Goal: Navigation & Orientation: Find specific page/section

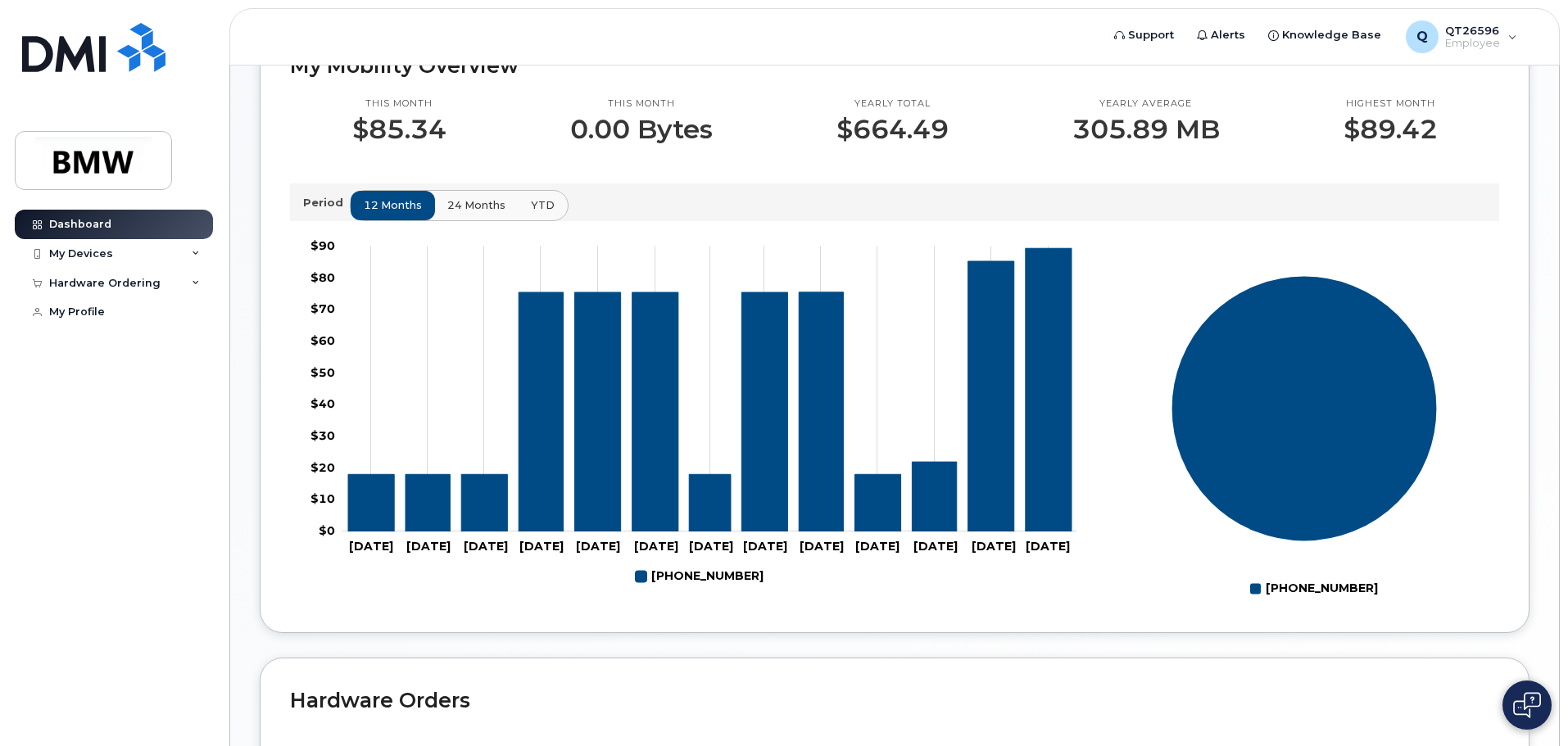
scroll to position [491, 0]
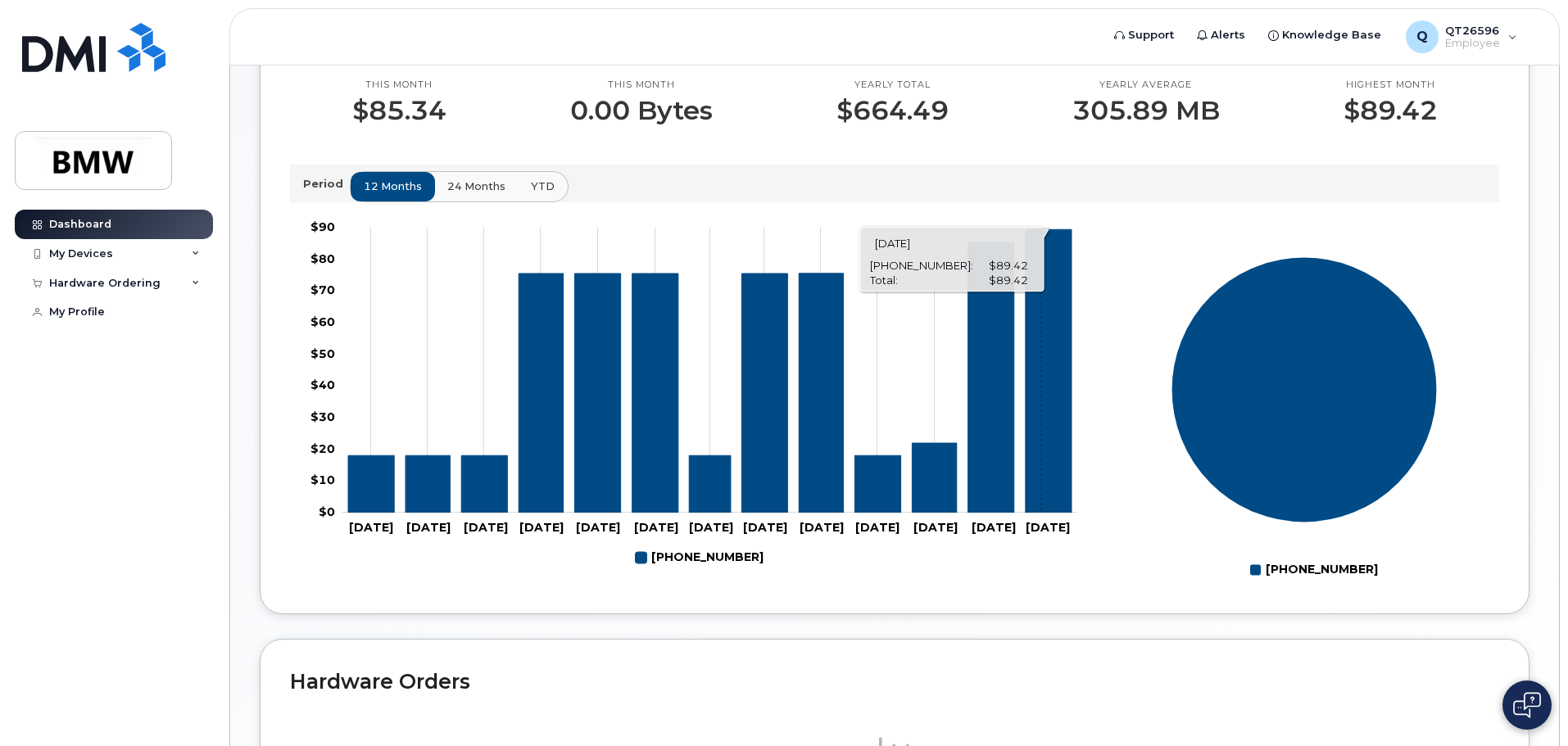
click at [1041, 480] on icon "864-373-4781" at bounding box center [1049, 370] width 45 height 283
click at [97, 249] on div "My Devices" at bounding box center [81, 254] width 64 height 13
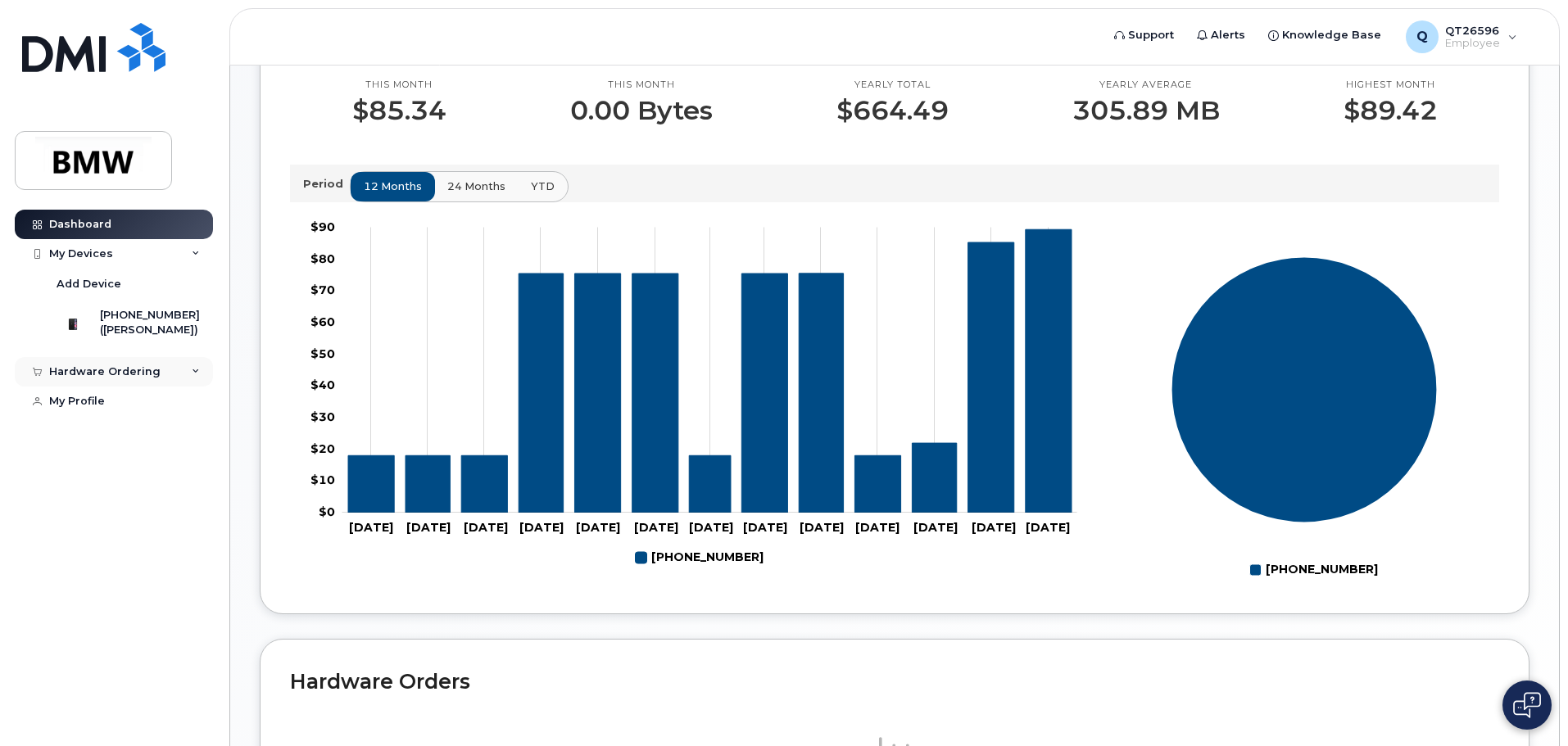
click at [111, 378] on div "Hardware Ordering" at bounding box center [105, 371] width 112 height 13
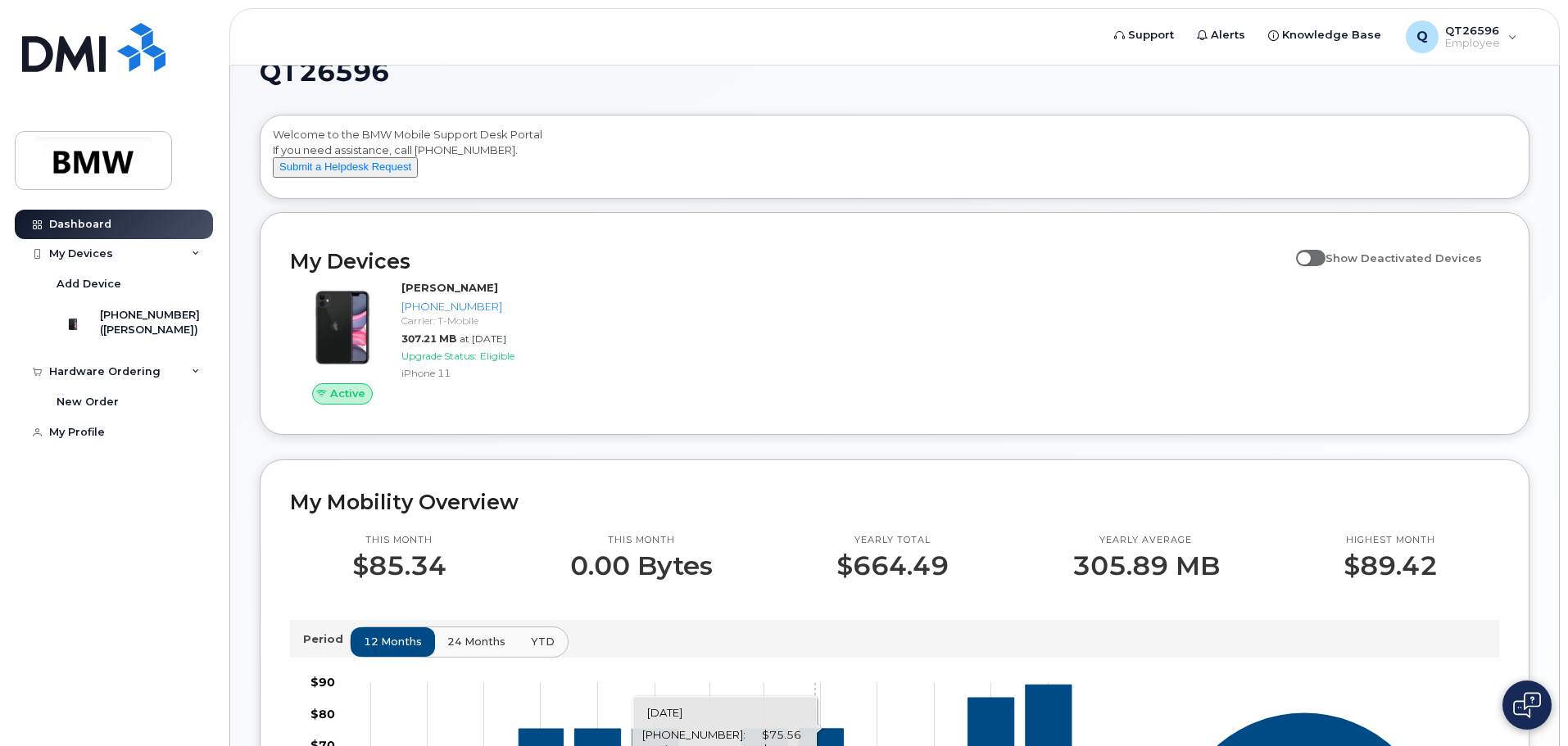
scroll to position [0, 0]
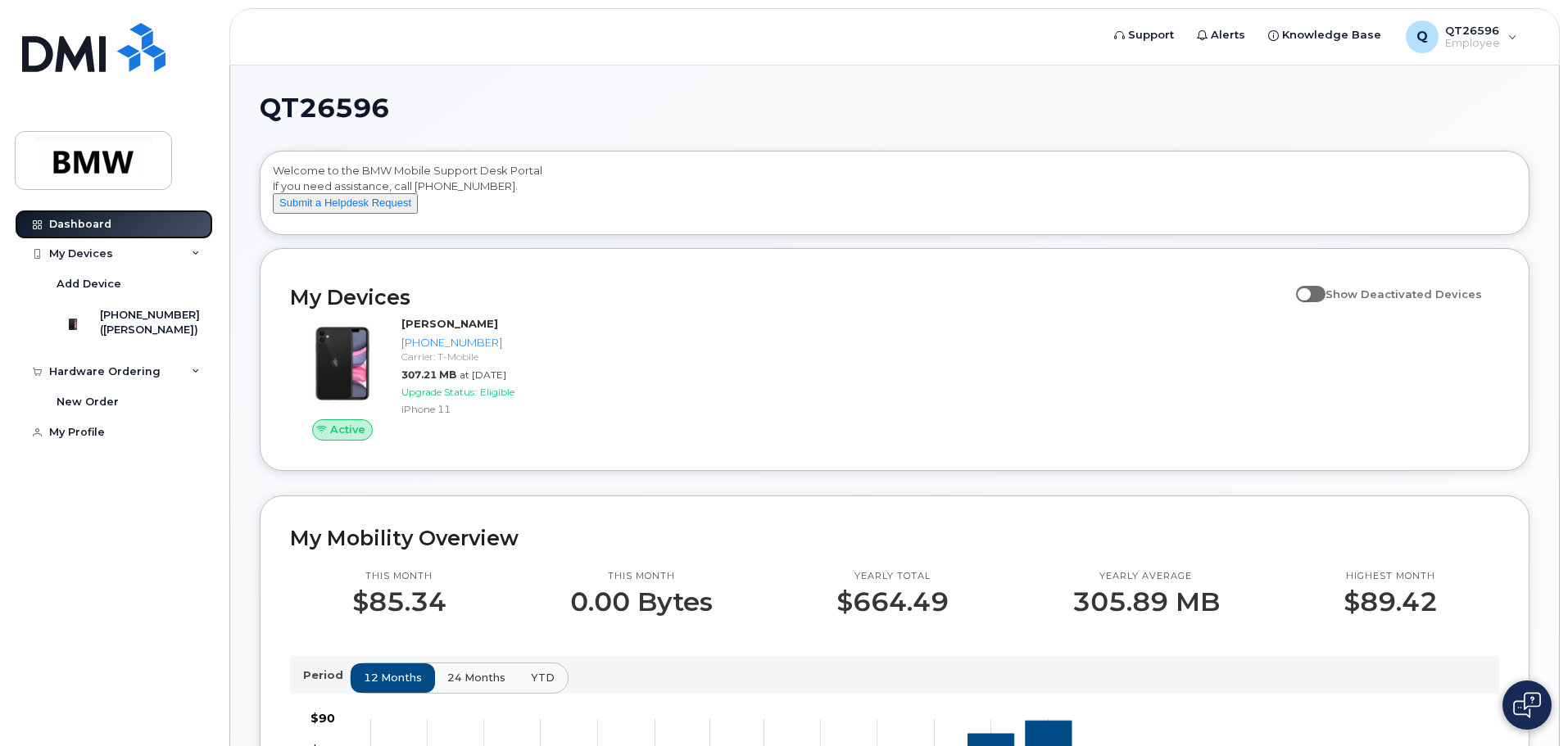
click at [44, 217] on link "Dashboard" at bounding box center [114, 224] width 198 height 30
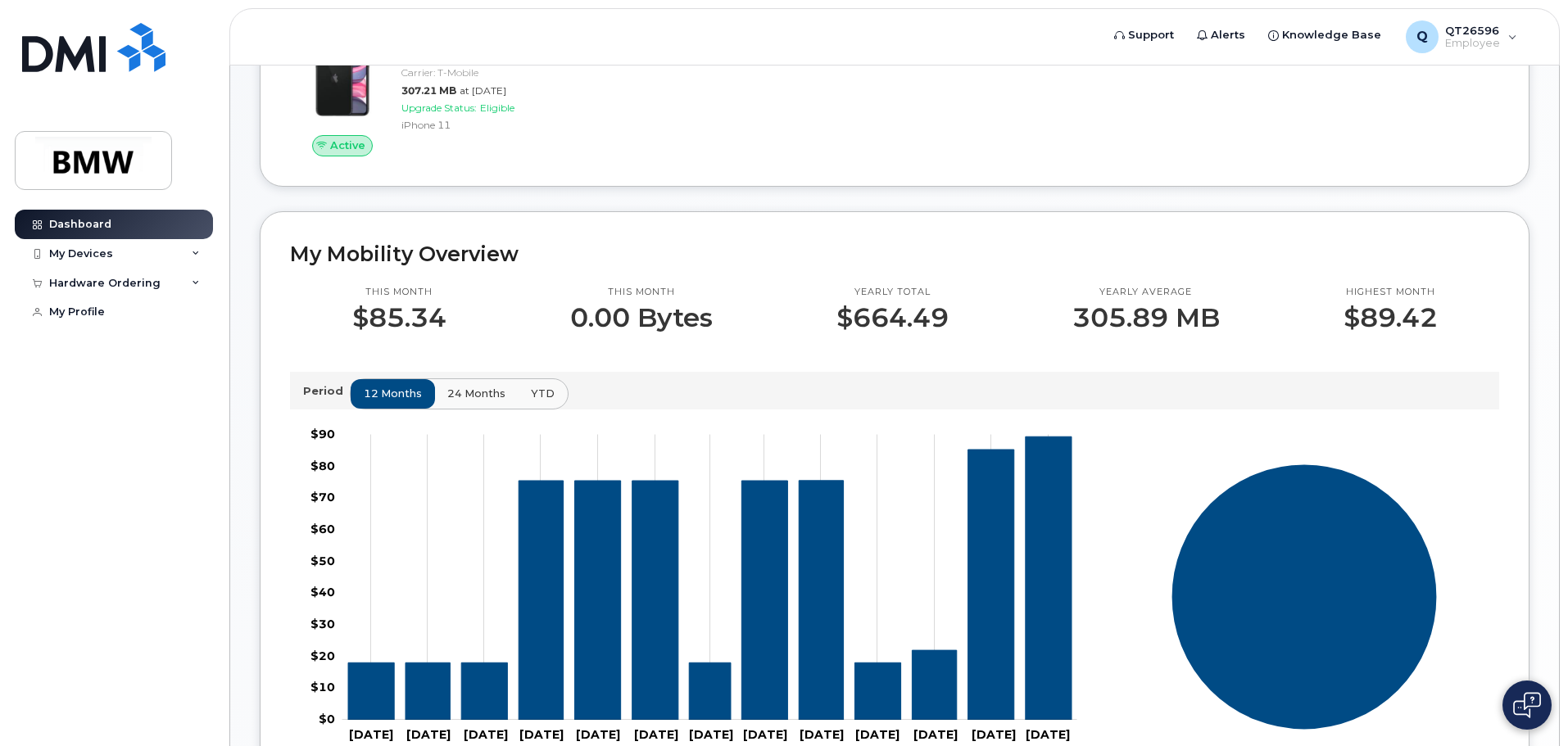
scroll to position [328, 0]
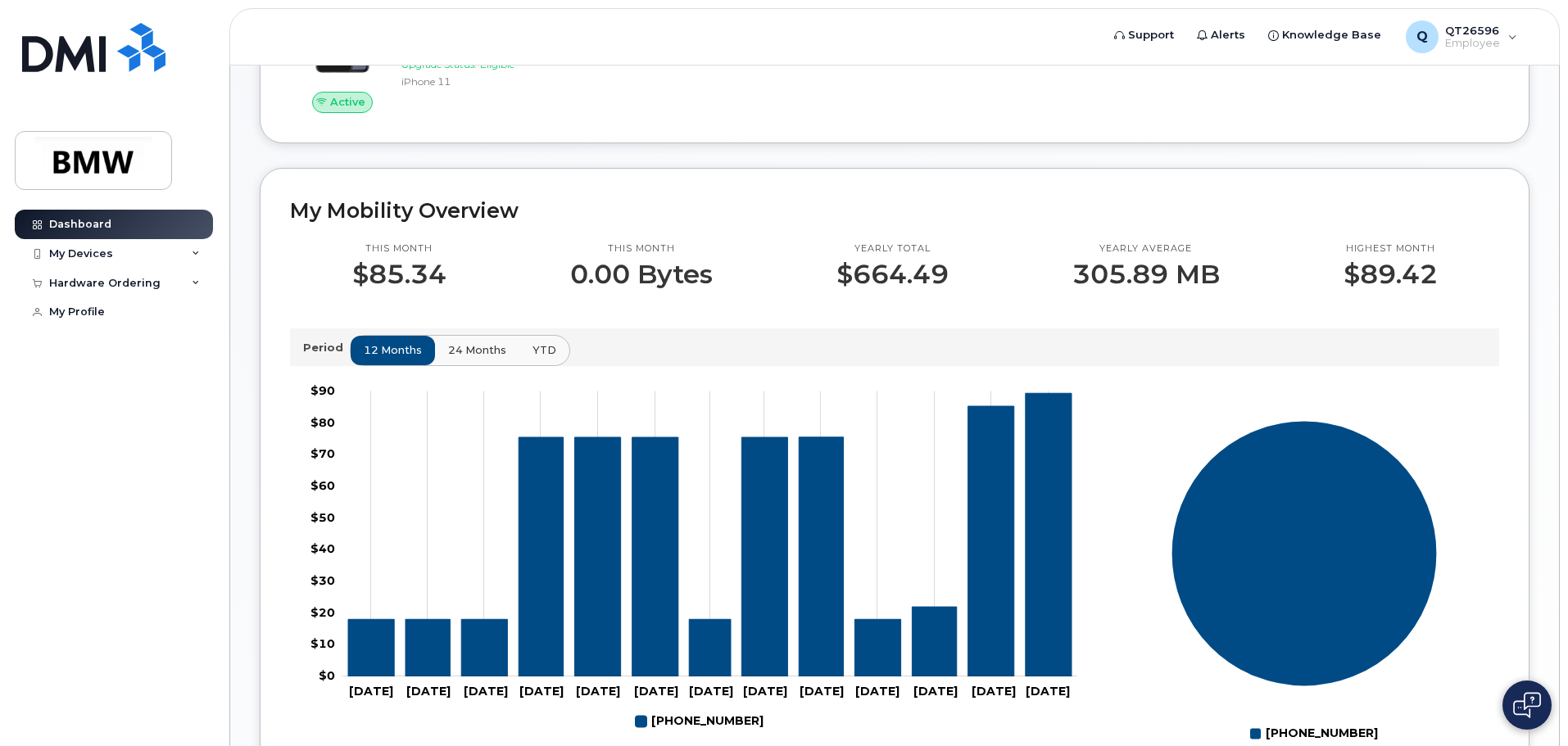
click at [477, 358] on span "24 months" at bounding box center [477, 350] width 58 height 16
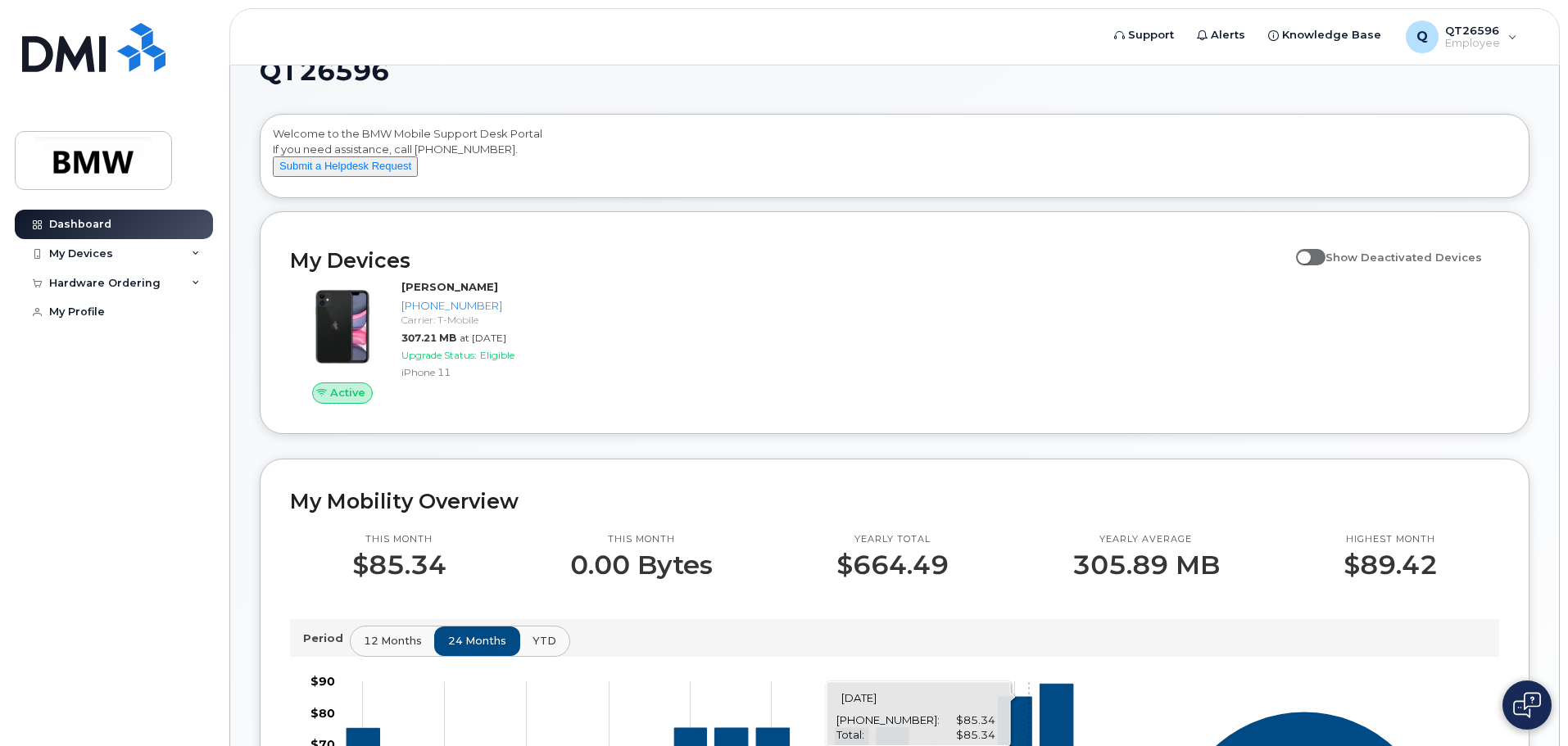
scroll to position [0, 0]
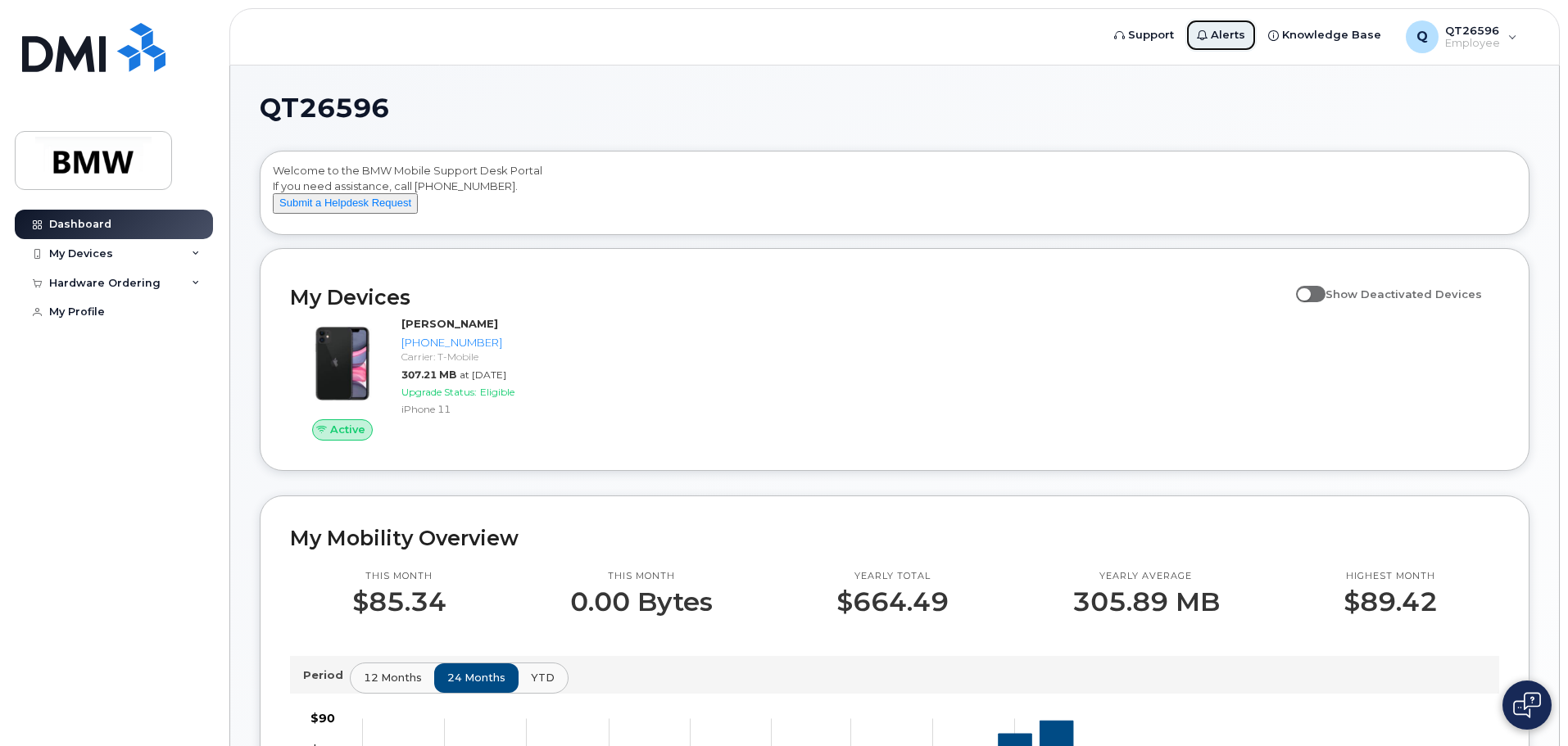
click at [1228, 37] on span "Alerts" at bounding box center [1227, 35] width 35 height 17
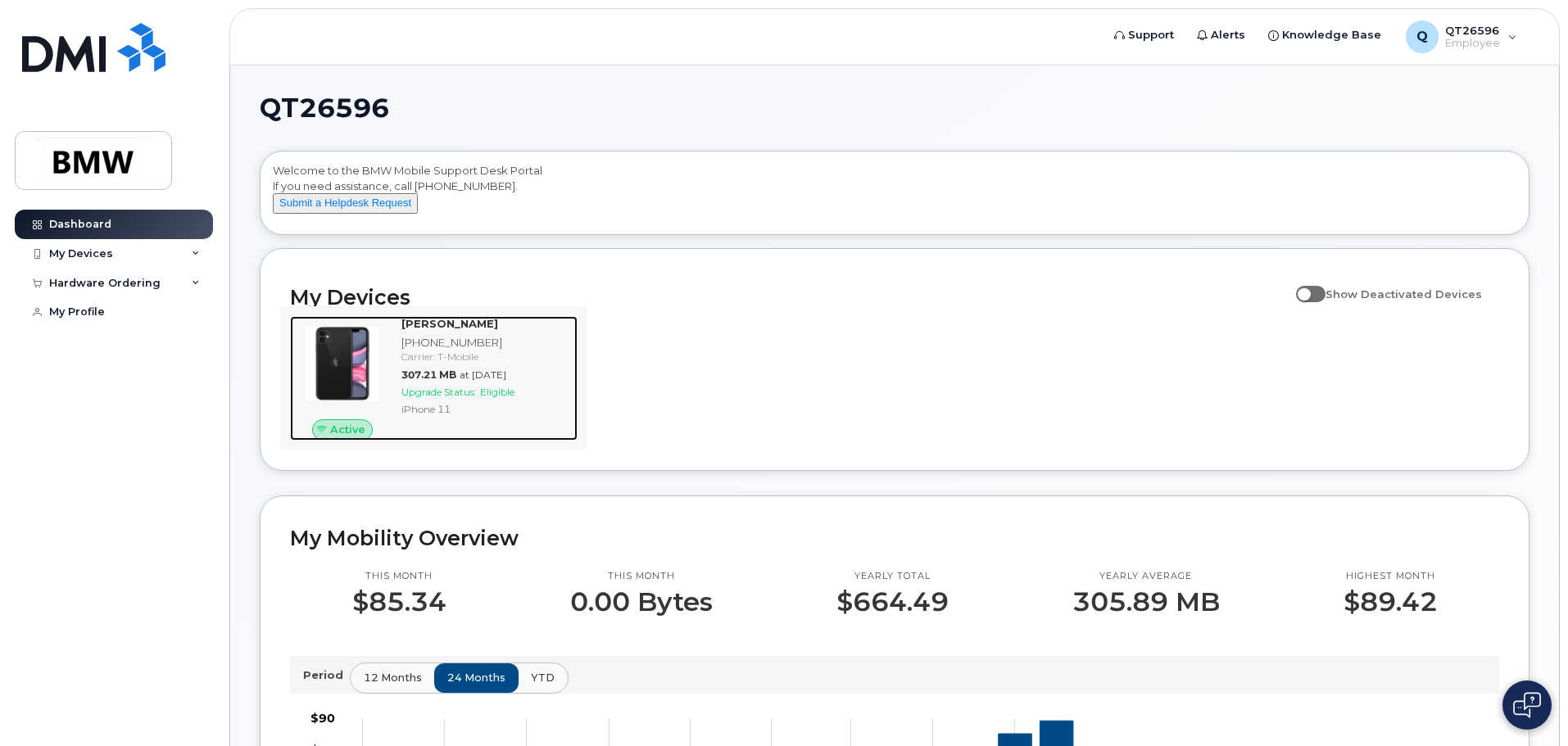
click at [474, 398] on span "Upgrade Status:" at bounding box center [439, 392] width 75 height 12
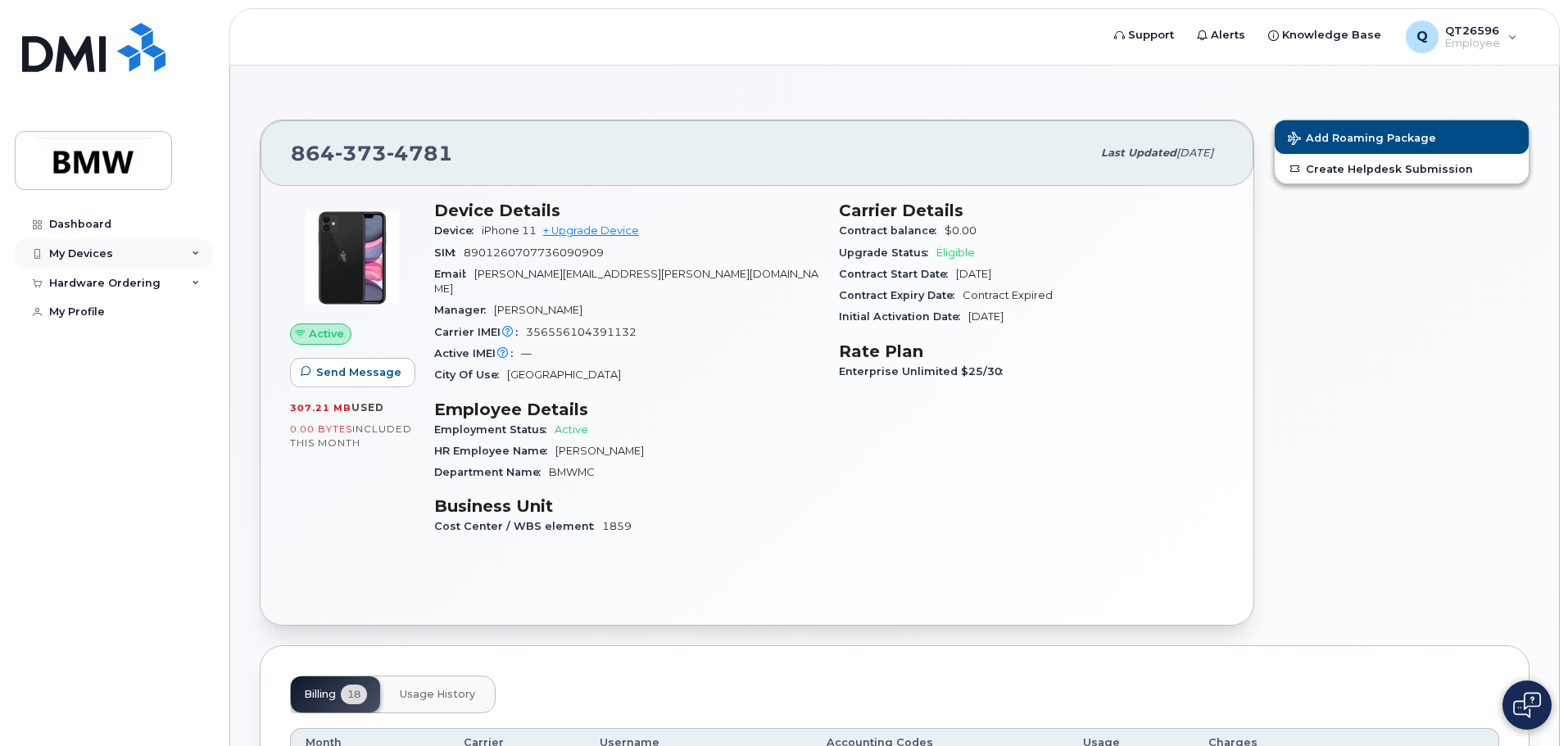
click at [101, 258] on div "My Devices" at bounding box center [81, 254] width 64 height 13
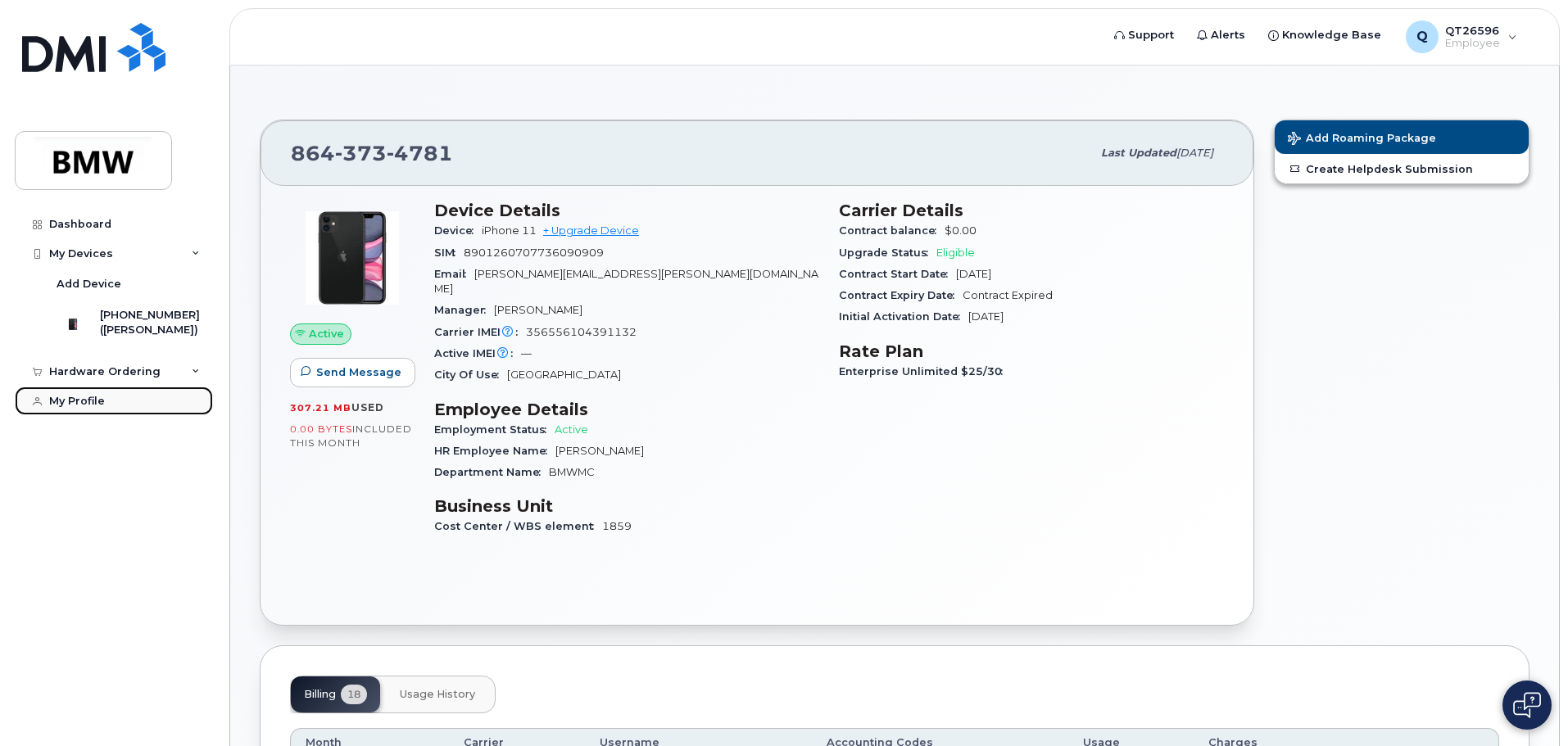
click at [89, 408] on div "My Profile" at bounding box center [77, 401] width 55 height 13
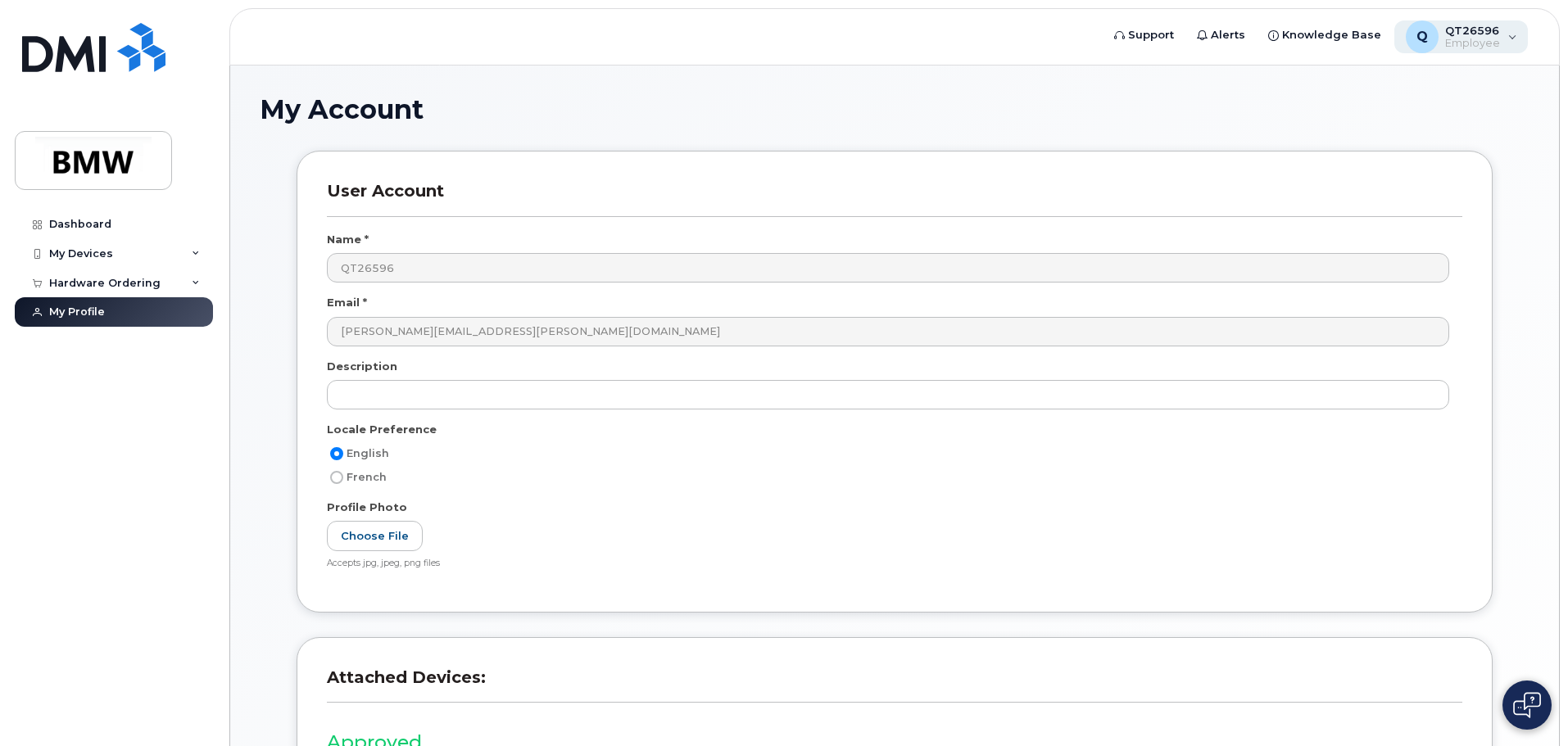
click at [1481, 27] on span "QT26596" at bounding box center [1473, 30] width 55 height 13
click at [1328, 32] on span "Knowledge Base" at bounding box center [1331, 35] width 99 height 17
